Goal: Information Seeking & Learning: Learn about a topic

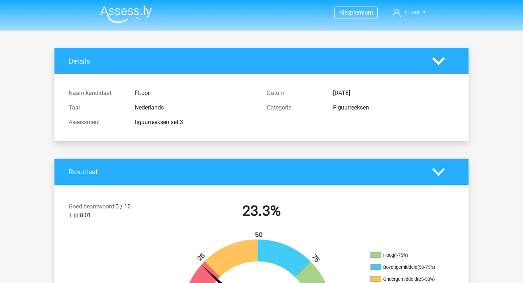
click at [133, 6] on img at bounding box center [126, 14] width 52 height 17
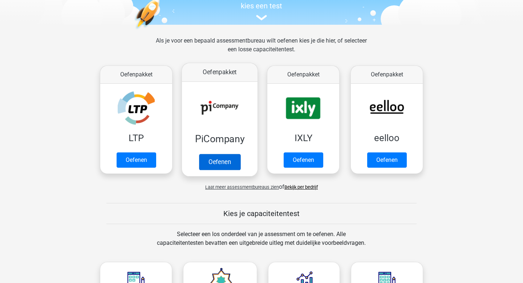
scroll to position [80, 0]
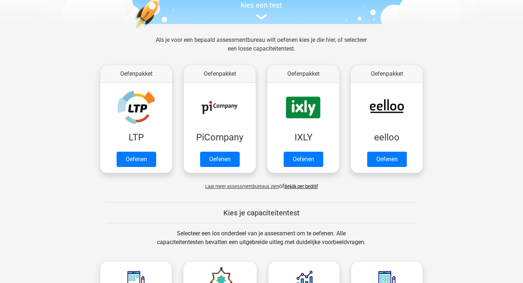
click at [309, 190] on div "Laat meer assessmentbureaus zien of Bekijk per bedrijf" at bounding box center [261, 183] width 334 height 15
click at [302, 187] on link "Bekijk per bedrijf" at bounding box center [300, 185] width 33 height 5
click at [303, 185] on link "Bekijk per bedrijf" at bounding box center [300, 185] width 33 height 5
click at [221, 189] on div "Laat meer assessmentbureaus zien of Bekijk per bedrijf" at bounding box center [261, 183] width 334 height 15
click at [211, 185] on span "Laat meer assessmentbureaus zien" at bounding box center [242, 185] width 74 height 5
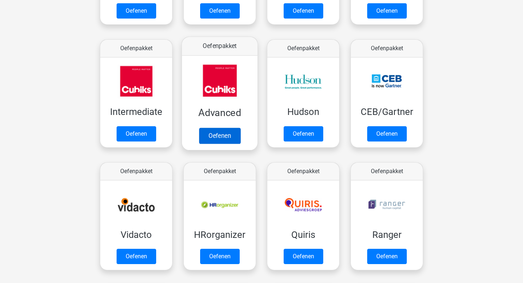
scroll to position [244, 0]
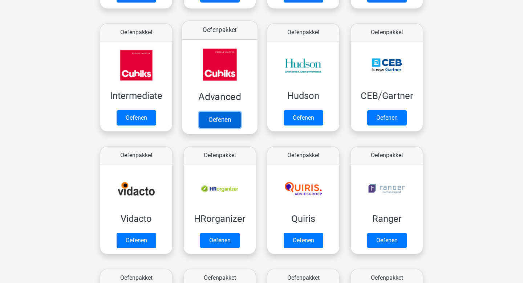
click at [218, 121] on link "Oefenen" at bounding box center [219, 120] width 41 height 16
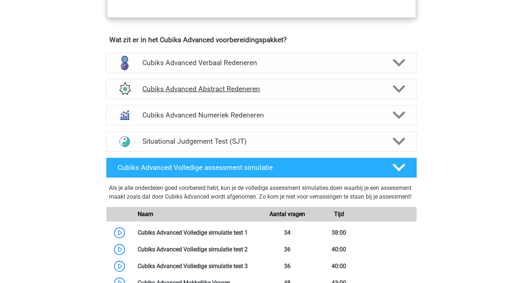
scroll to position [443, 0]
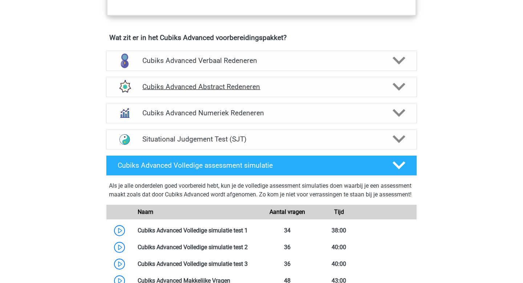
click at [266, 85] on h4 "Cubiks Advanced Abstract Redeneren" at bounding box center [261, 86] width 238 height 8
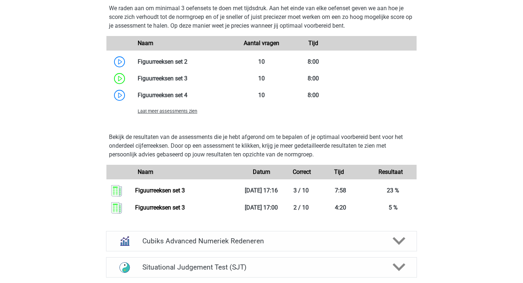
scroll to position [676, 0]
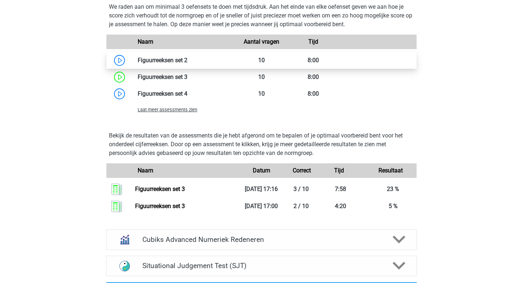
click at [187, 57] on link at bounding box center [187, 60] width 0 height 7
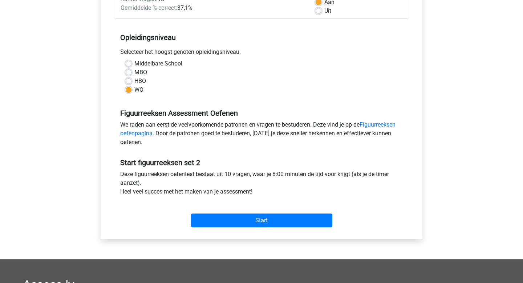
scroll to position [126, 0]
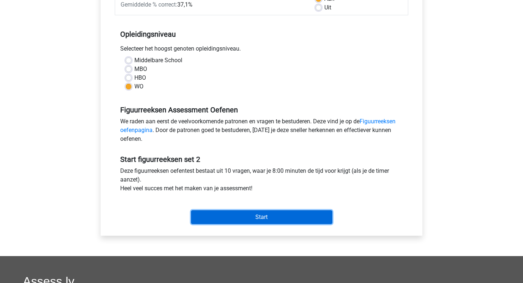
click at [222, 214] on input "Start" at bounding box center [261, 217] width 141 height 14
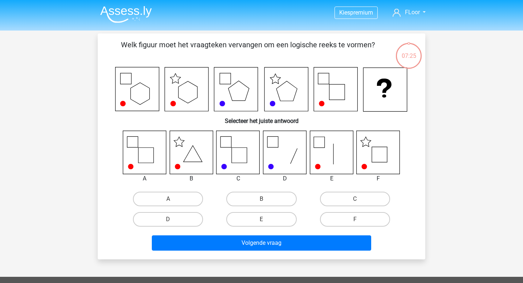
click at [170, 201] on input "A" at bounding box center [170, 201] width 5 height 5
radio input "true"
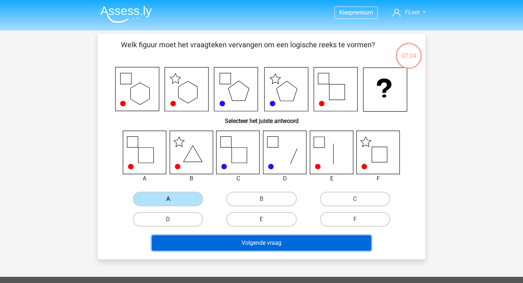
click at [178, 239] on button "Volgende vraag" at bounding box center [262, 242] width 220 height 15
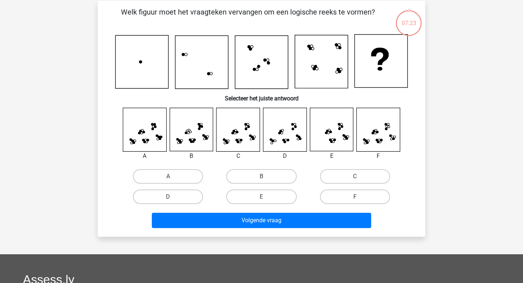
scroll to position [33, 0]
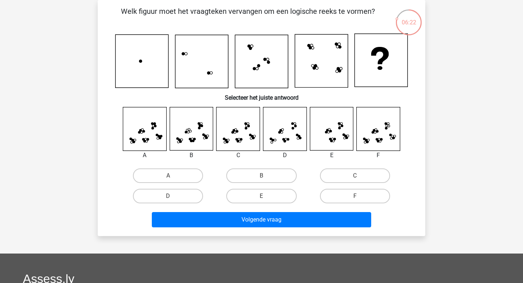
click at [323, 183] on div "C" at bounding box center [354, 175] width 93 height 20
click at [341, 177] on label "C" at bounding box center [355, 175] width 70 height 15
click at [355, 177] on input "C" at bounding box center [357, 177] width 5 height 5
radio input "true"
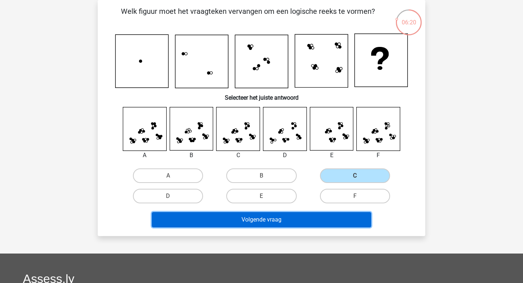
click at [247, 218] on button "Volgende vraag" at bounding box center [262, 219] width 220 height 15
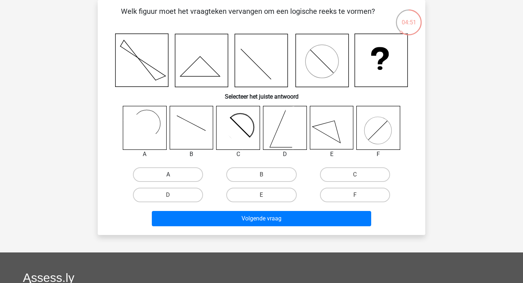
click at [171, 170] on label "A" at bounding box center [168, 174] width 70 height 15
click at [171, 174] on input "A" at bounding box center [170, 176] width 5 height 5
radio input "true"
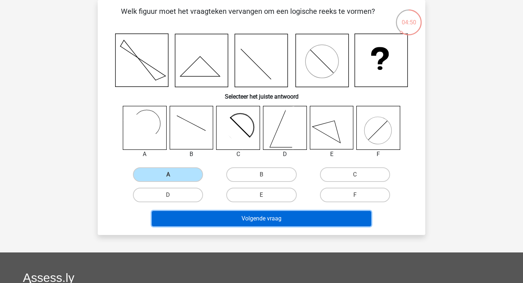
click at [190, 220] on button "Volgende vraag" at bounding box center [262, 218] width 220 height 15
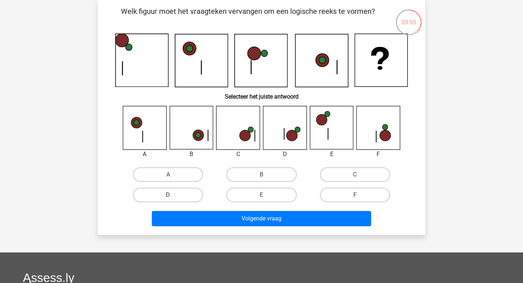
click at [190, 189] on label "D" at bounding box center [168, 194] width 70 height 15
click at [173, 195] on input "D" at bounding box center [170, 197] width 5 height 5
radio input "true"
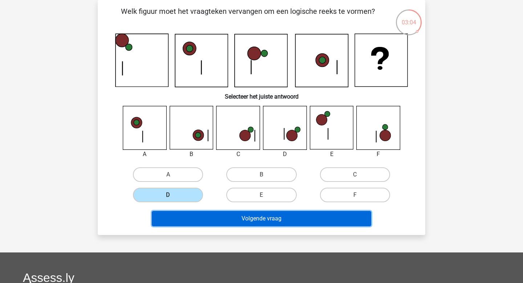
click at [203, 215] on button "Volgende vraag" at bounding box center [262, 218] width 220 height 15
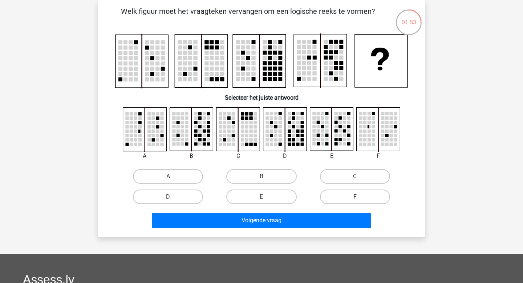
click at [359, 194] on label "F" at bounding box center [355, 196] width 70 height 15
click at [359, 197] on input "F" at bounding box center [357, 199] width 5 height 5
radio input "true"
click at [254, 179] on label "B" at bounding box center [261, 176] width 70 height 15
click at [262, 179] on input "B" at bounding box center [264, 178] width 5 height 5
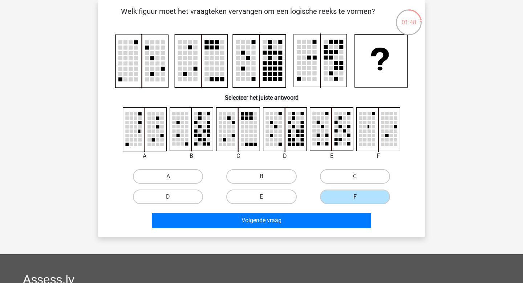
radio input "true"
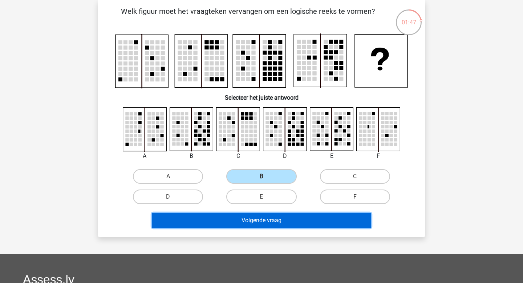
click at [230, 220] on button "Volgende vraag" at bounding box center [262, 220] width 220 height 15
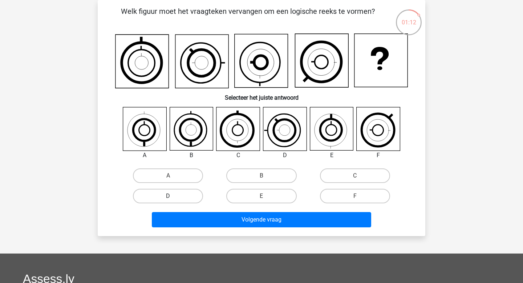
click at [150, 195] on label "D" at bounding box center [168, 196] width 70 height 15
click at [168, 196] on input "D" at bounding box center [170, 198] width 5 height 5
radio input "true"
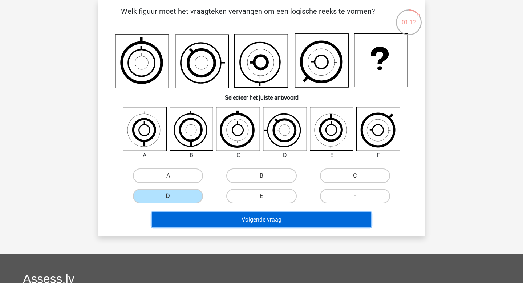
click at [181, 219] on button "Volgende vraag" at bounding box center [262, 219] width 220 height 15
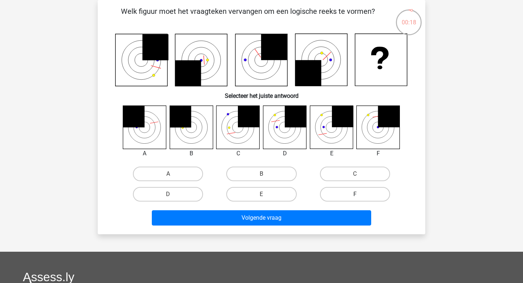
click at [344, 195] on label "F" at bounding box center [355, 194] width 70 height 15
click at [355, 195] on input "F" at bounding box center [357, 196] width 5 height 5
radio input "true"
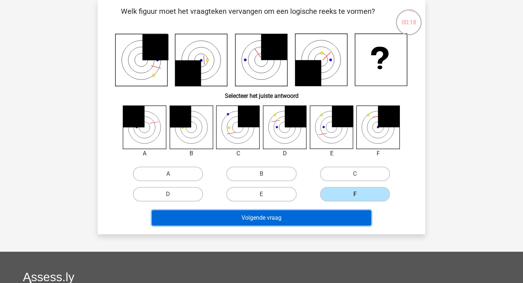
click at [312, 211] on button "Volgende vraag" at bounding box center [262, 217] width 220 height 15
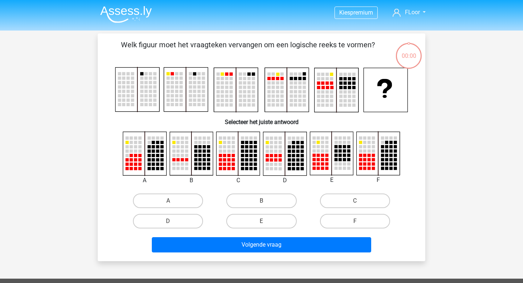
scroll to position [33, 0]
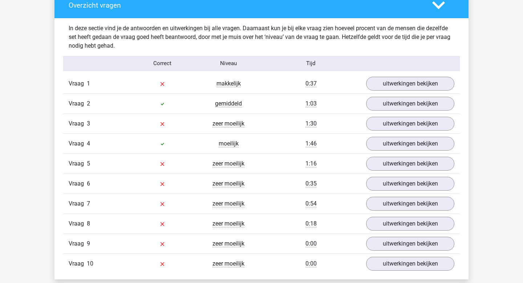
scroll to position [587, 0]
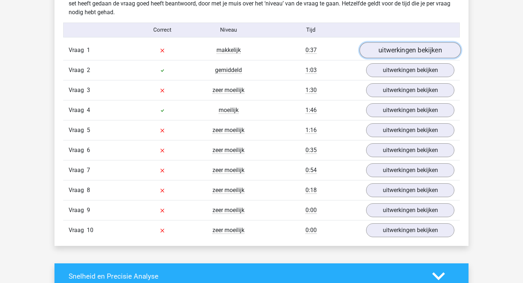
click at [386, 54] on link "uitwerkingen bekijken" at bounding box center [410, 50] width 101 height 16
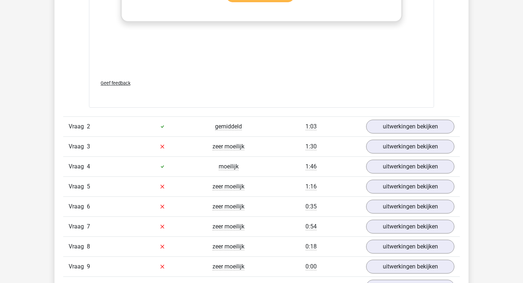
scroll to position [1139, 0]
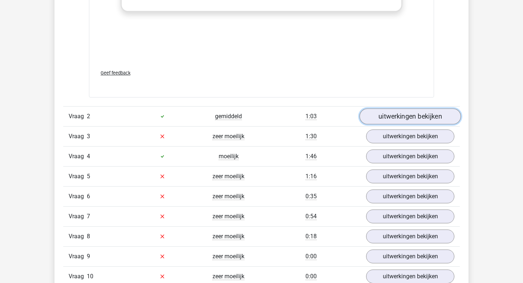
click at [403, 116] on link "uitwerkingen bekijken" at bounding box center [410, 116] width 101 height 16
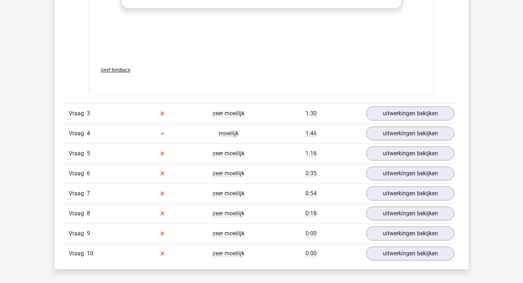
scroll to position [1777, 0]
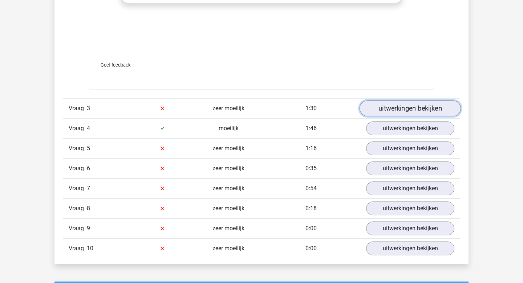
click at [395, 108] on link "uitwerkingen bekijken" at bounding box center [410, 108] width 101 height 16
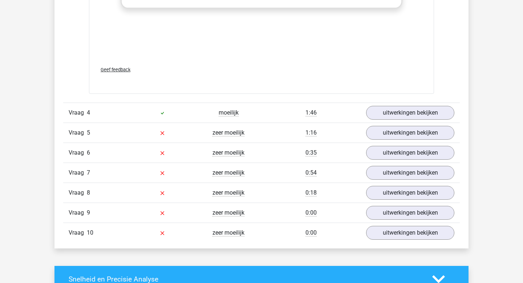
scroll to position [2402, 0]
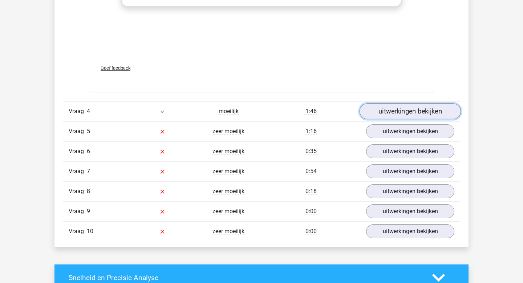
click at [381, 110] on link "uitwerkingen bekijken" at bounding box center [410, 111] width 101 height 16
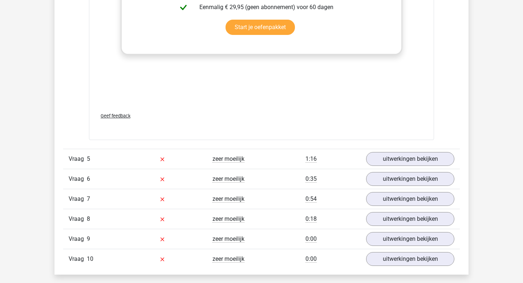
scroll to position [3022, 0]
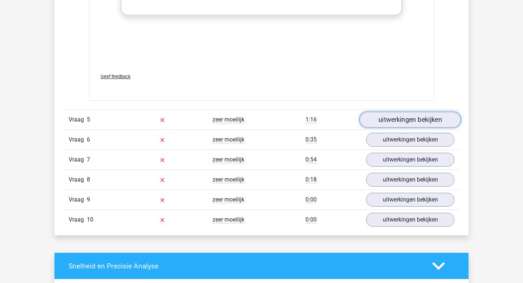
click at [388, 118] on link "uitwerkingen bekijken" at bounding box center [410, 120] width 101 height 16
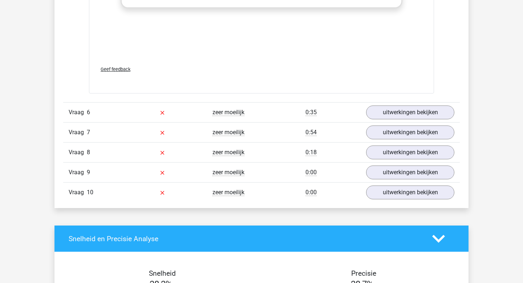
scroll to position [3670, 0]
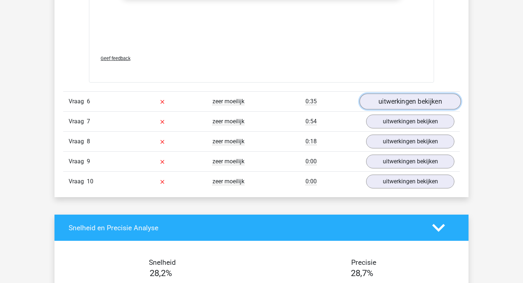
click at [406, 107] on link "uitwerkingen bekijken" at bounding box center [410, 101] width 101 height 16
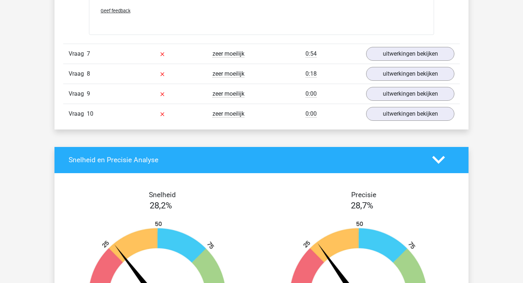
scroll to position [4350, 0]
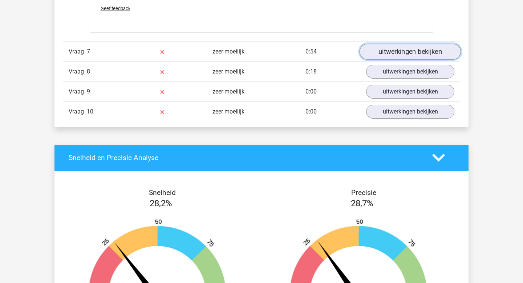
click at [408, 53] on link "uitwerkingen bekijken" at bounding box center [410, 52] width 101 height 16
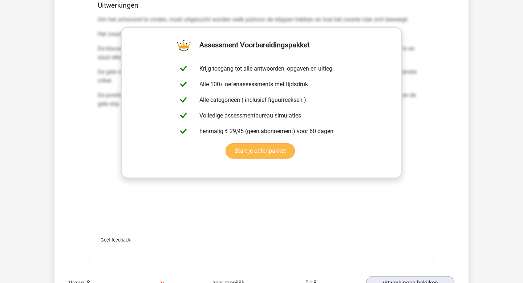
scroll to position [4833, 0]
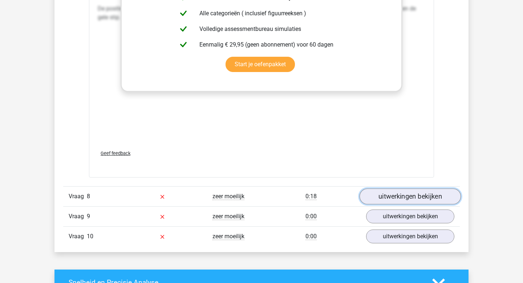
click at [380, 192] on link "uitwerkingen bekijken" at bounding box center [410, 196] width 101 height 16
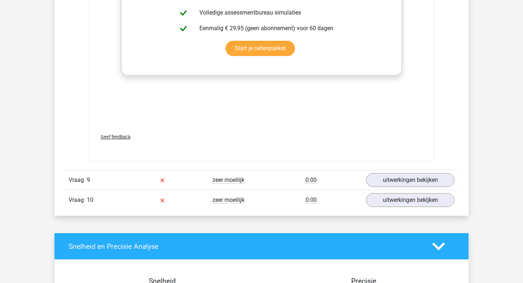
scroll to position [5481, 0]
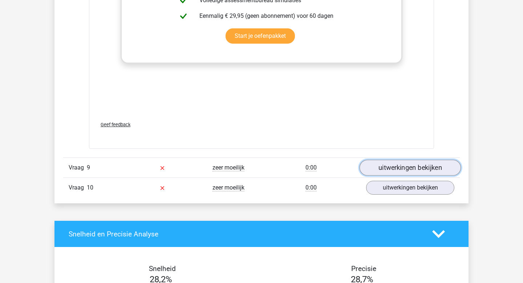
click at [396, 169] on link "uitwerkingen bekijken" at bounding box center [410, 167] width 101 height 16
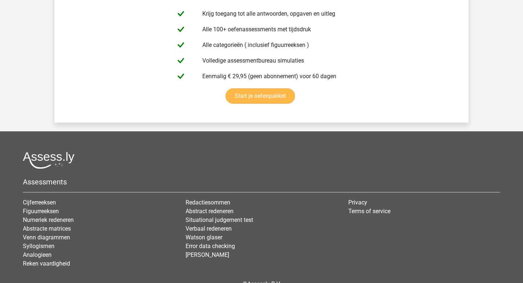
scroll to position [6748, 0]
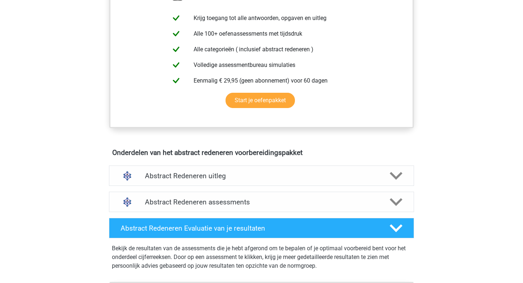
scroll to position [295, 0]
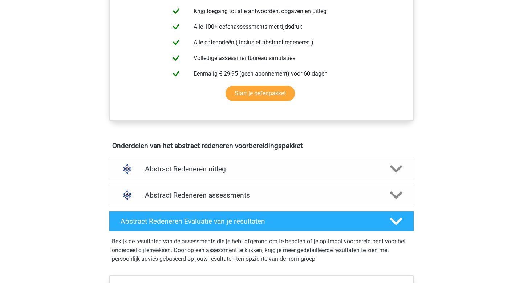
click at [224, 172] on h4 "Abstract Redeneren uitleg" at bounding box center [261, 169] width 233 height 8
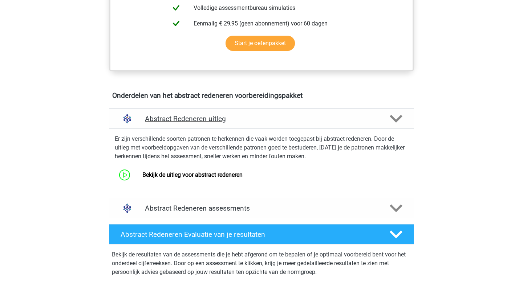
scroll to position [365, 0]
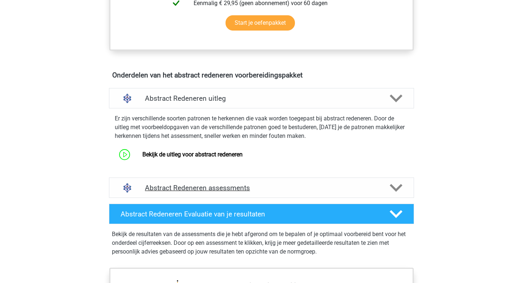
click at [199, 194] on div "Abstract Redeneren assessments" at bounding box center [261, 187] width 305 height 20
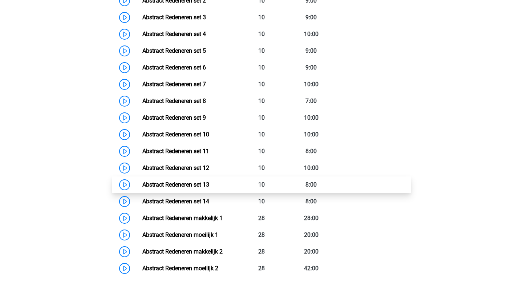
scroll to position [635, 0]
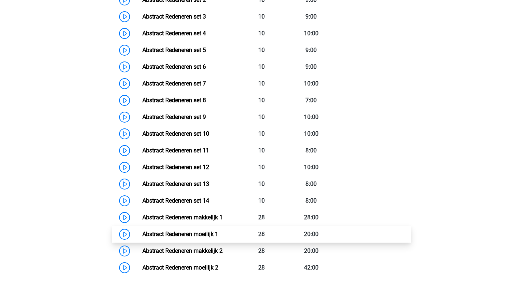
click at [218, 234] on link "Abstract Redeneren moeilijk 1" at bounding box center [180, 233] width 76 height 7
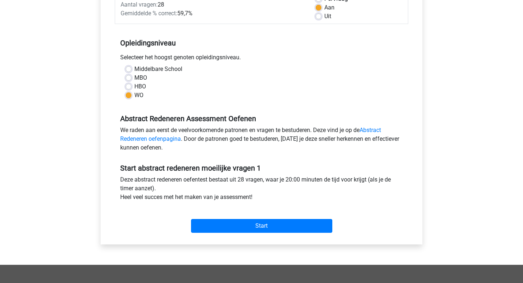
scroll to position [121, 0]
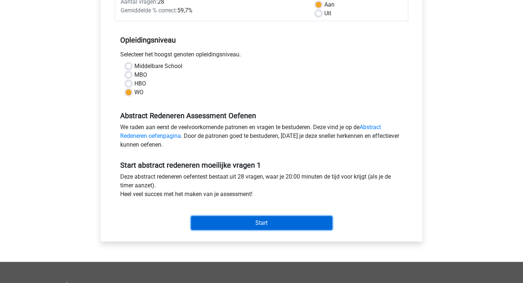
click at [284, 223] on input "Start" at bounding box center [261, 223] width 141 height 14
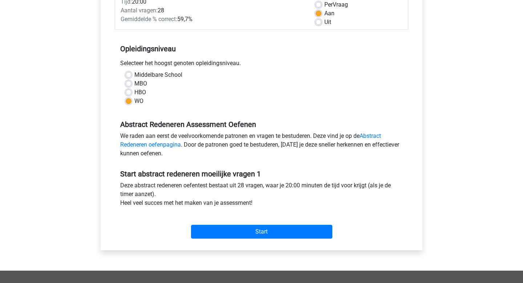
scroll to position [0, 0]
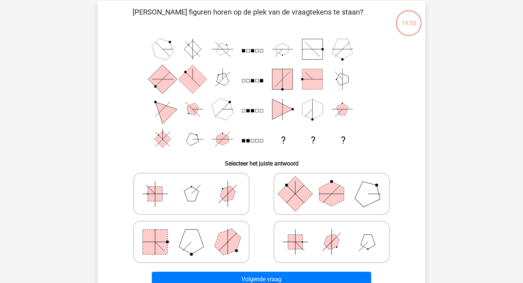
scroll to position [29, 0]
